Goal: Check status: Check status

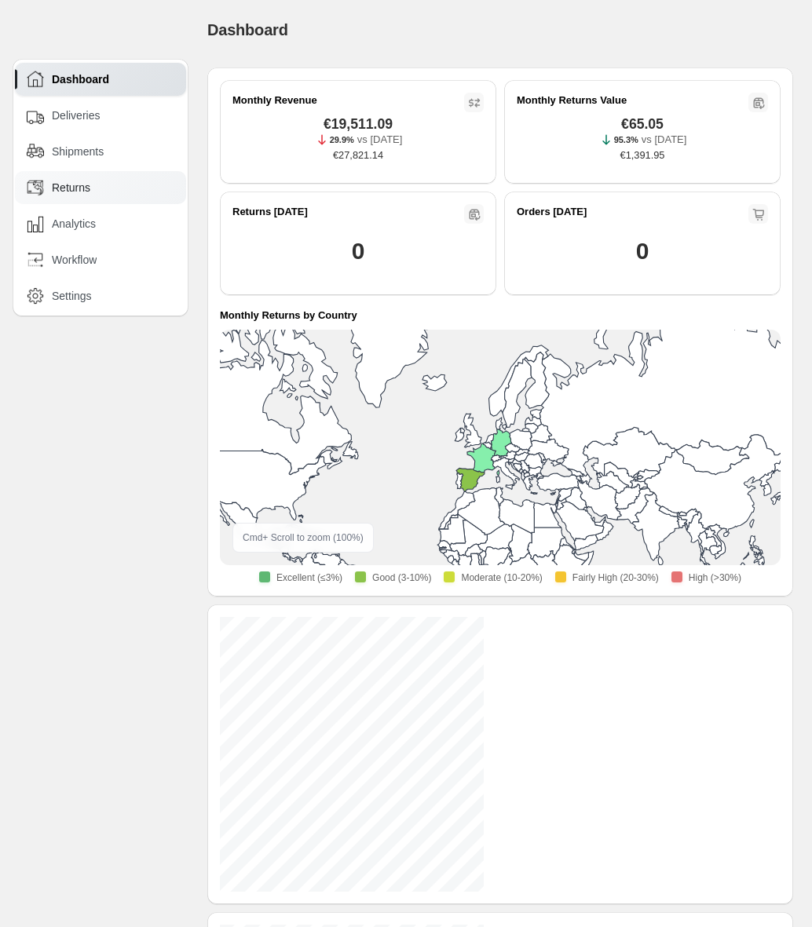
click at [74, 190] on span "Returns" at bounding box center [71, 188] width 38 height 16
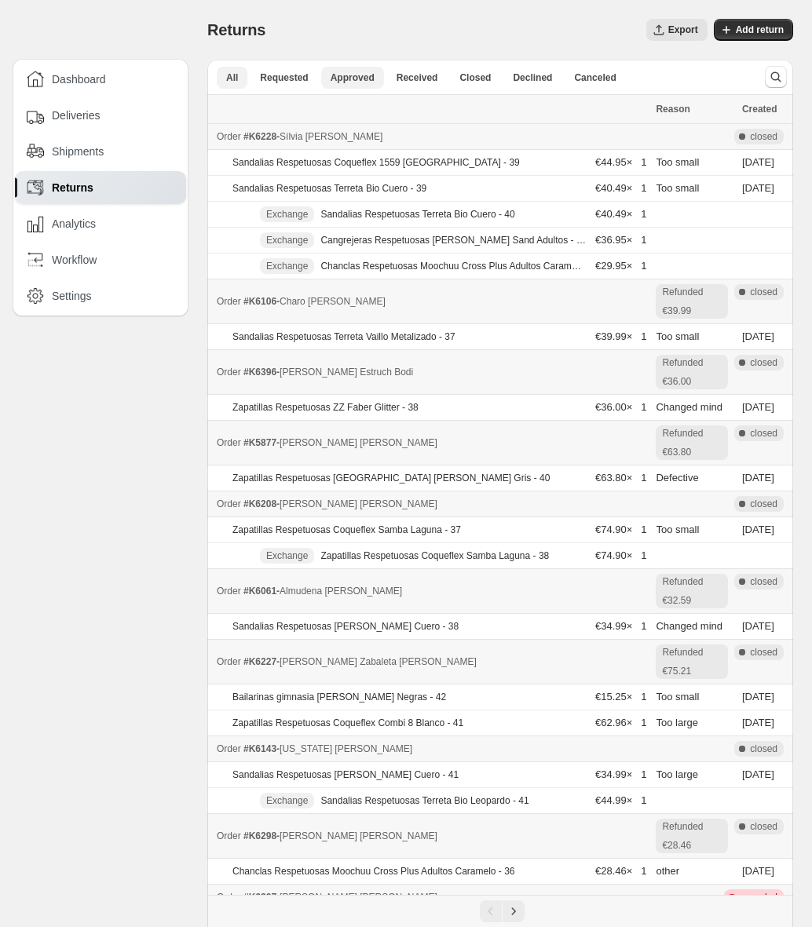
click at [354, 82] on span "Approved" at bounding box center [353, 77] width 44 height 13
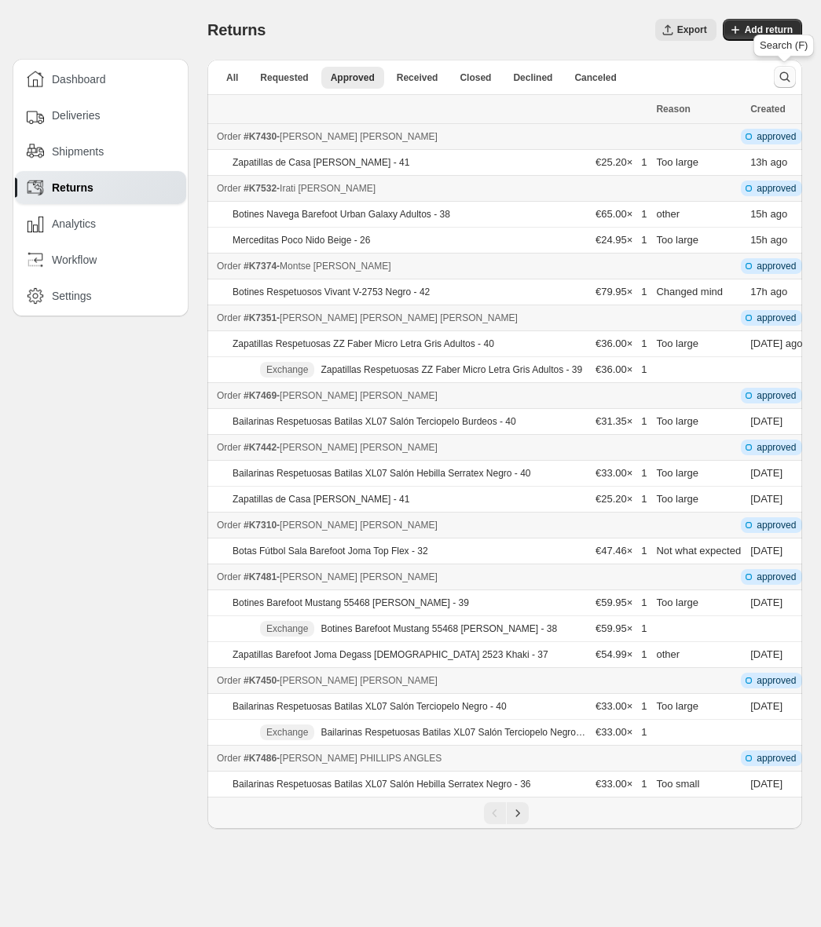
click at [791, 75] on icon "Search and filter results" at bounding box center [785, 77] width 16 height 16
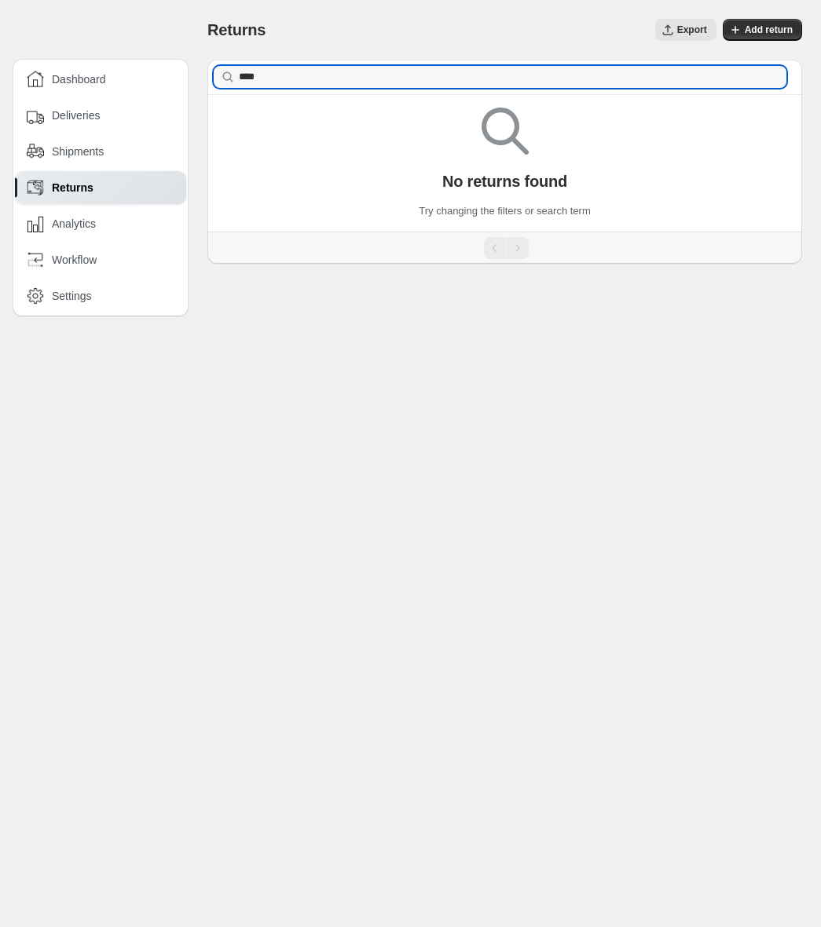
type input "****"
click at [770, 77] on icon "button" at bounding box center [769, 77] width 16 height 16
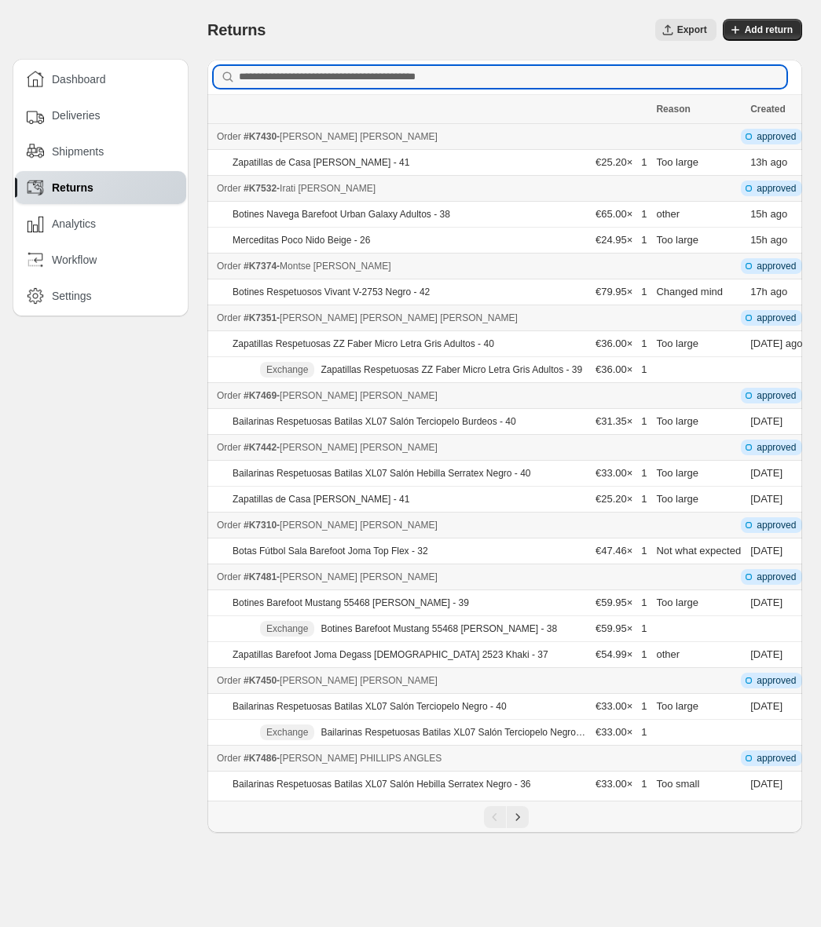
click at [110, 185] on div "Returns" at bounding box center [102, 187] width 150 height 17
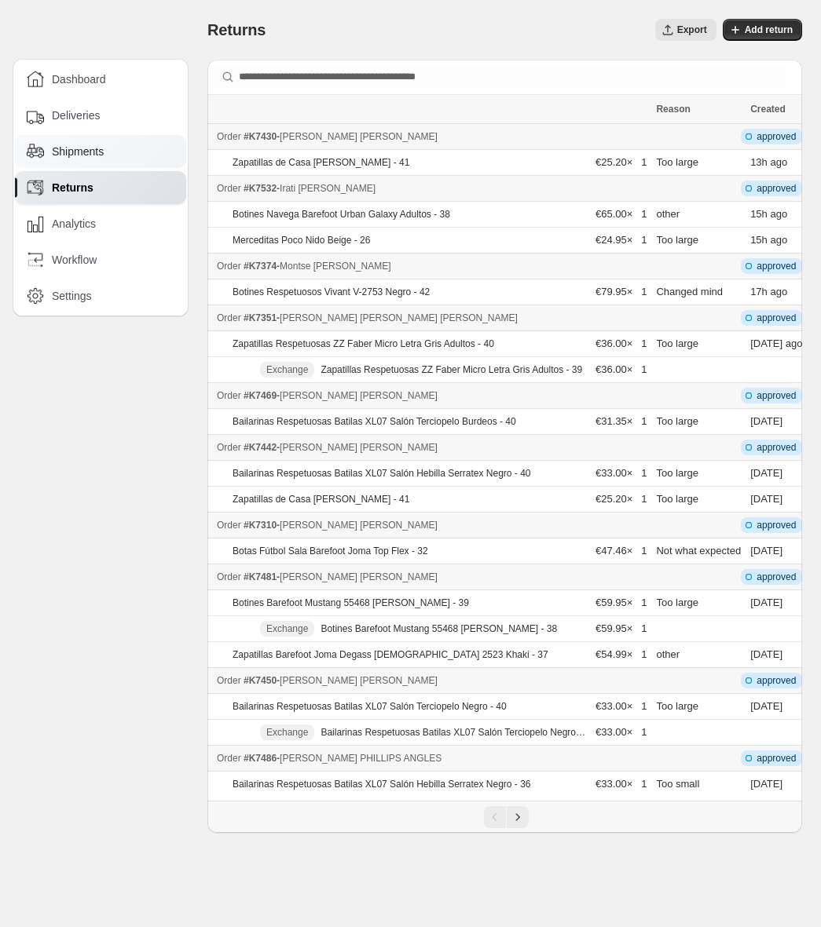
click at [121, 155] on div "Shipments" at bounding box center [102, 151] width 150 height 17
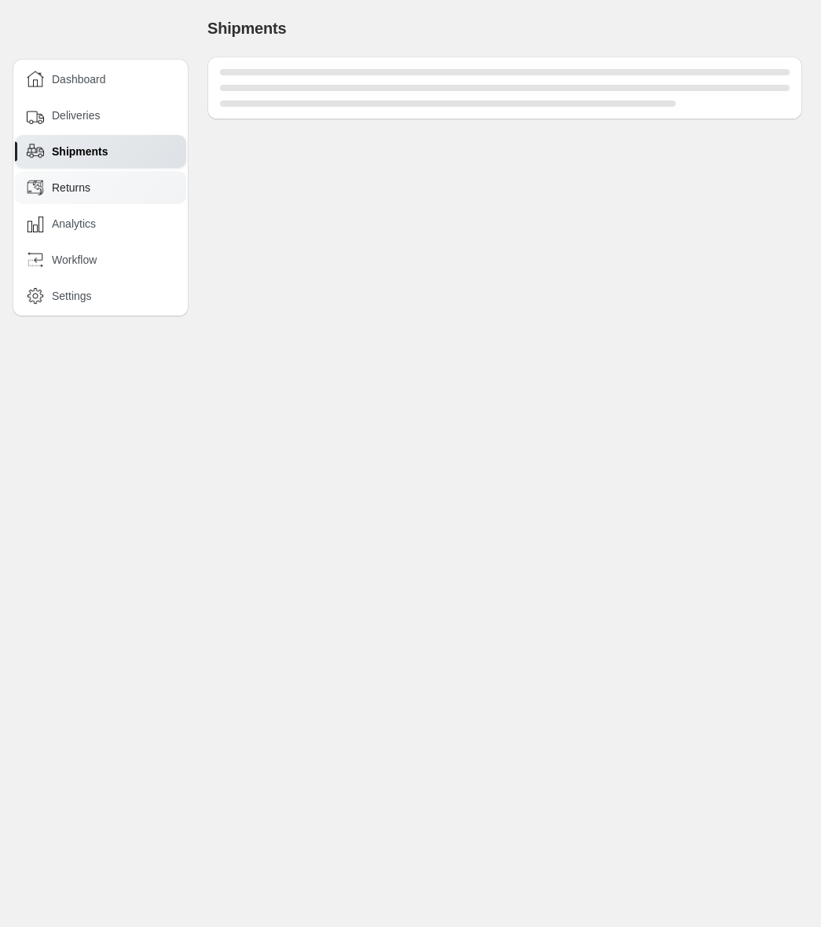
click at [109, 185] on div "Returns" at bounding box center [102, 187] width 150 height 17
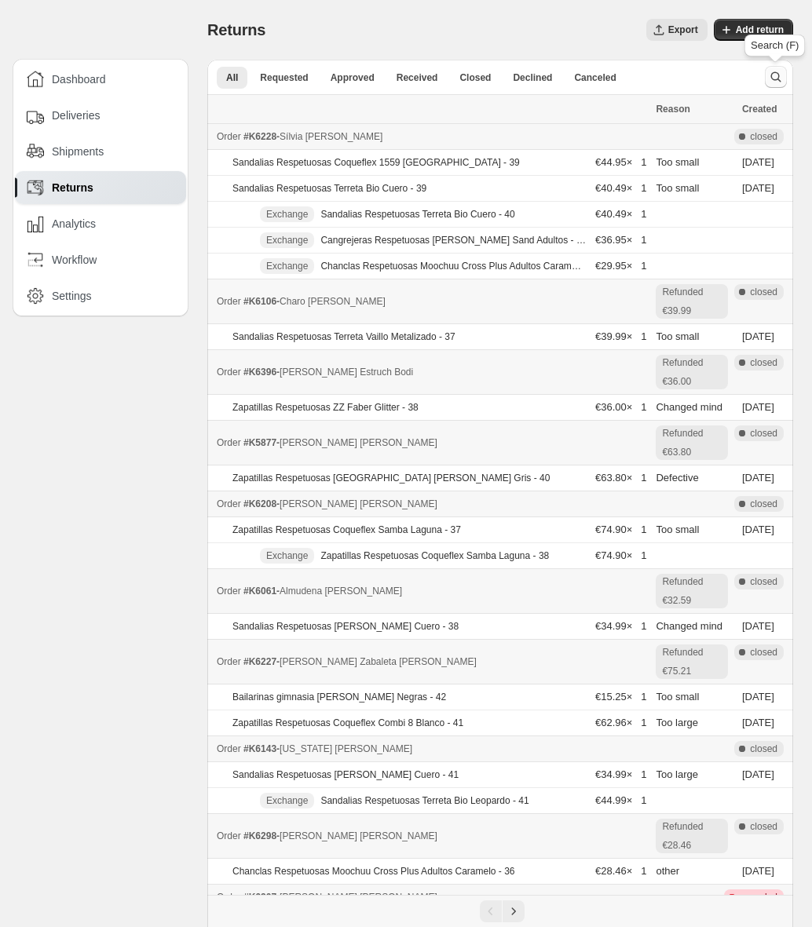
click at [780, 84] on icon "Search and filter results" at bounding box center [776, 77] width 16 height 16
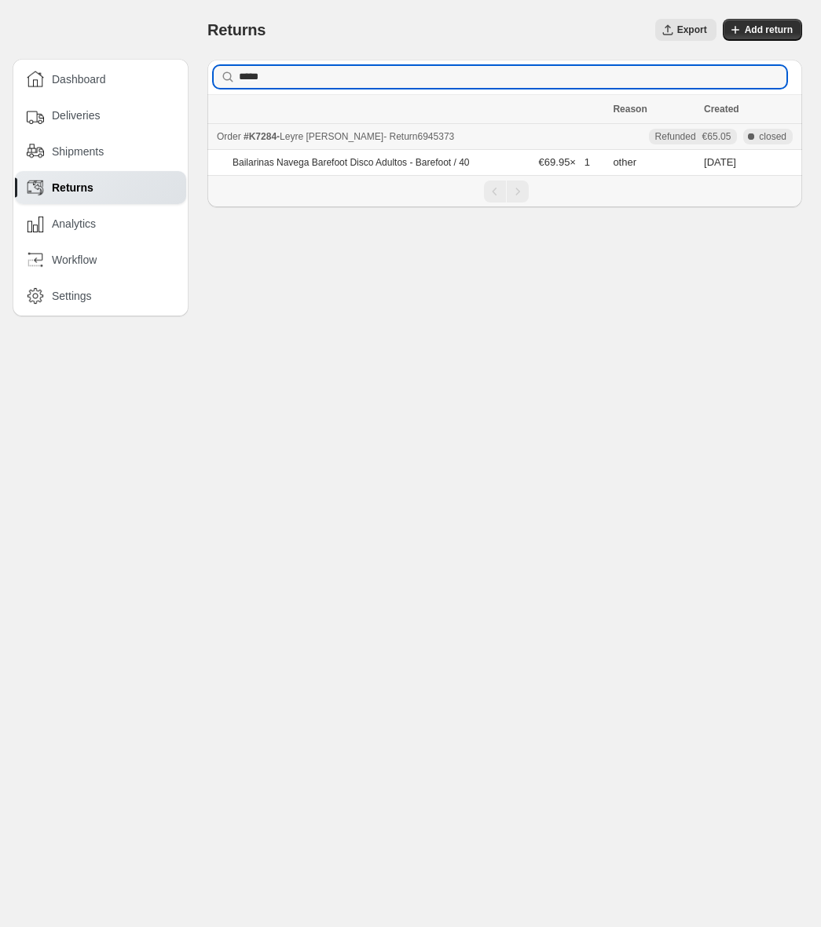
type input "*****"
click at [481, 137] on div "Order #K7284 - [PERSON_NAME] - Return 6945373" at bounding box center [410, 137] width 386 height 16
